Goal: Task Accomplishment & Management: Manage account settings

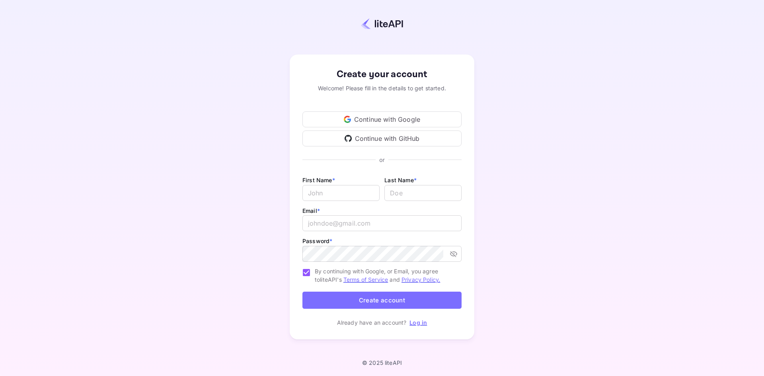
type input "j.richards+support@nuitee.com"
click at [421, 324] on link "Log in" at bounding box center [419, 322] width 18 height 7
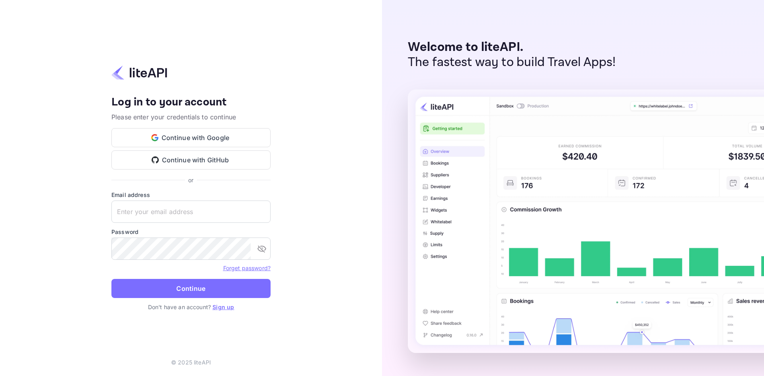
type input "[PERSON_NAME][EMAIL_ADDRESS][DOMAIN_NAME]"
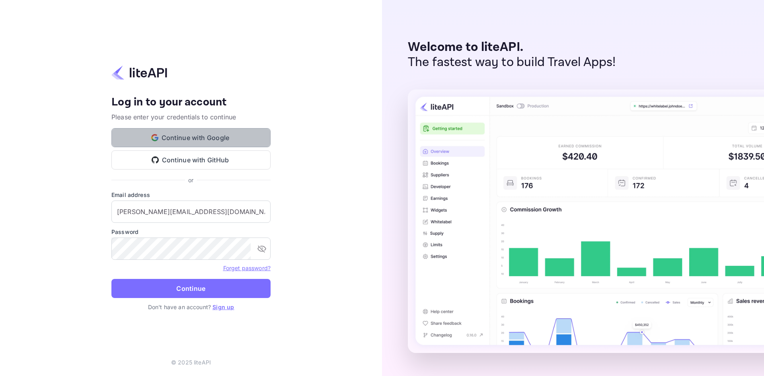
drag, startPoint x: 207, startPoint y: 134, endPoint x: 213, endPoint y: 134, distance: 6.0
click at [213, 134] on button "Continue with Google" at bounding box center [190, 137] width 159 height 19
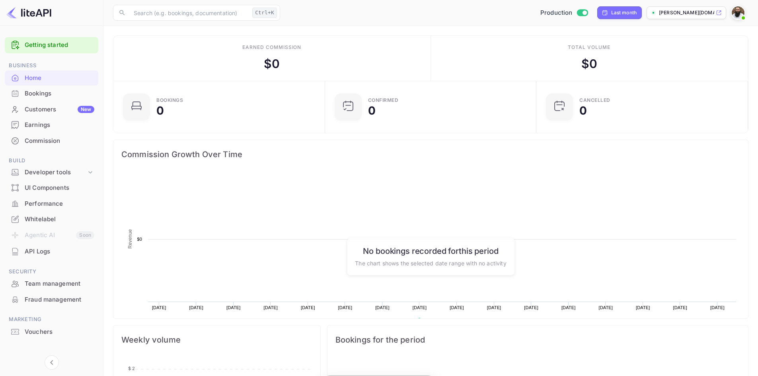
scroll to position [123, 201]
click at [740, 14] on img at bounding box center [738, 12] width 13 height 13
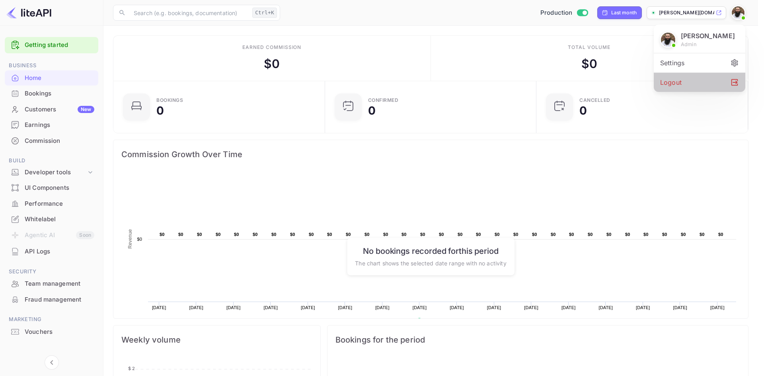
click at [683, 79] on div "Logout" at bounding box center [700, 82] width 92 height 19
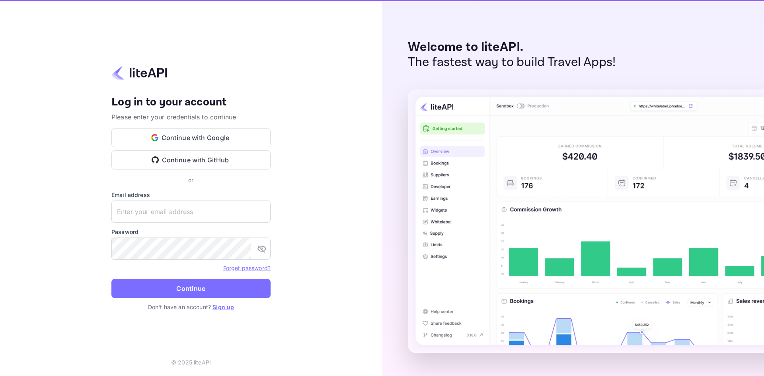
type input "[PERSON_NAME][EMAIL_ADDRESS][DOMAIN_NAME]"
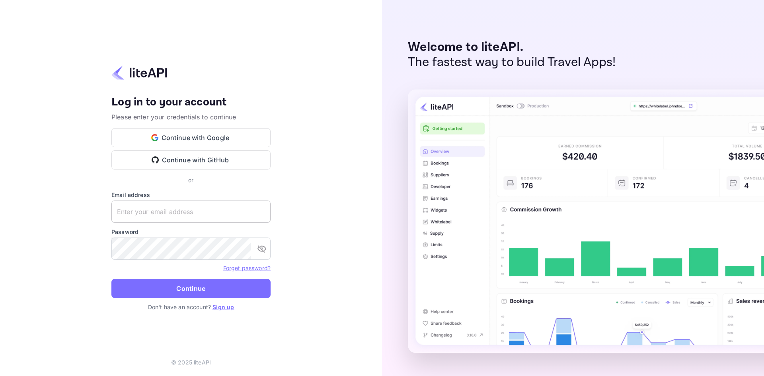
type input "[PERSON_NAME][EMAIL_ADDRESS][DOMAIN_NAME]"
click at [176, 209] on input "[PERSON_NAME][EMAIL_ADDRESS][DOMAIN_NAME]" at bounding box center [190, 212] width 159 height 22
click at [88, 256] on div "Your account has been created successfully, a confirmation link has been sent t…" at bounding box center [191, 188] width 382 height 376
